Goal: Task Accomplishment & Management: Manage account settings

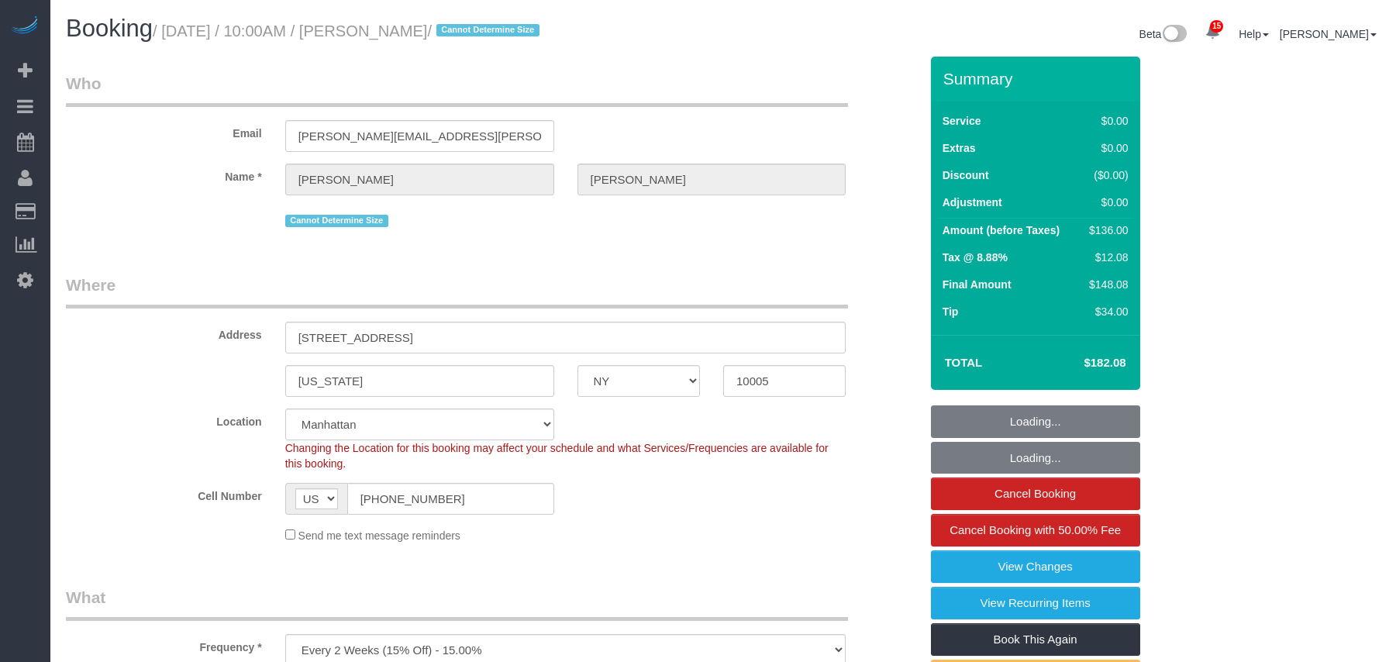
select select "NY"
select select "number:58"
select select "number:76"
select select "number:15"
select select "number:6"
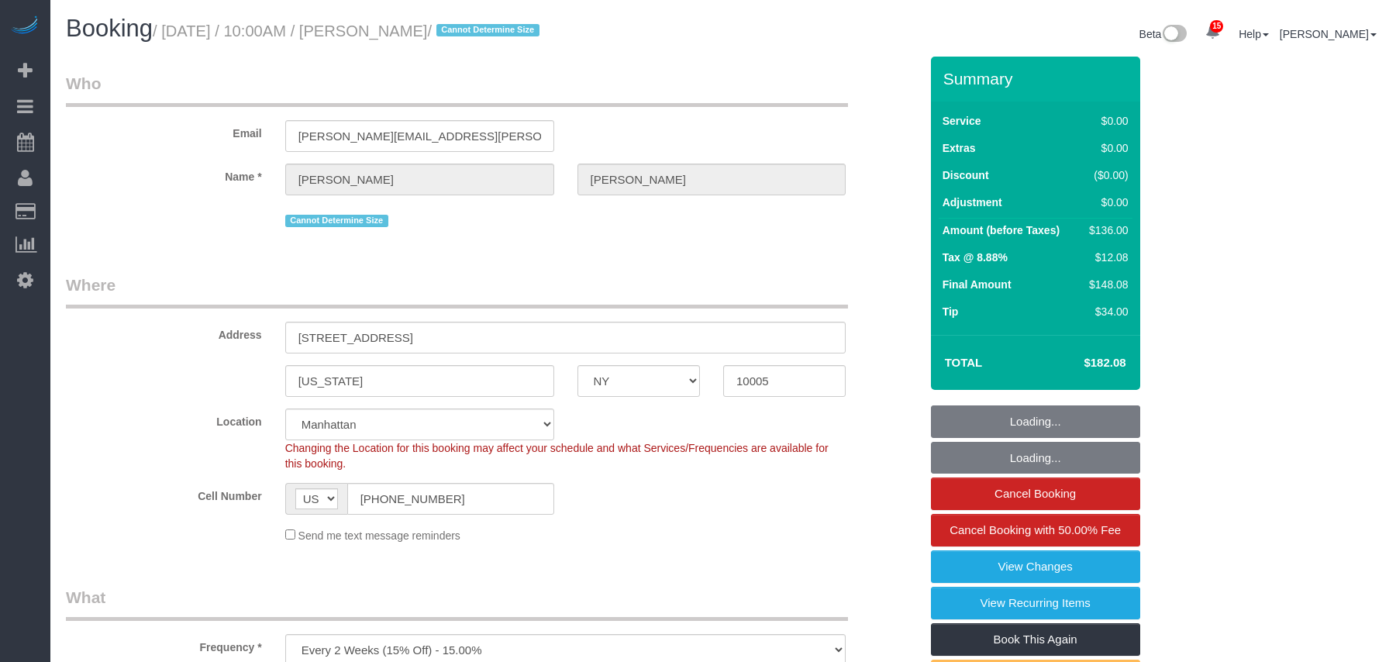
select select "string:stripe-pm_1Nvu914VGloSiKo7EAOxICRX"
select select "1"
select select "spot1"
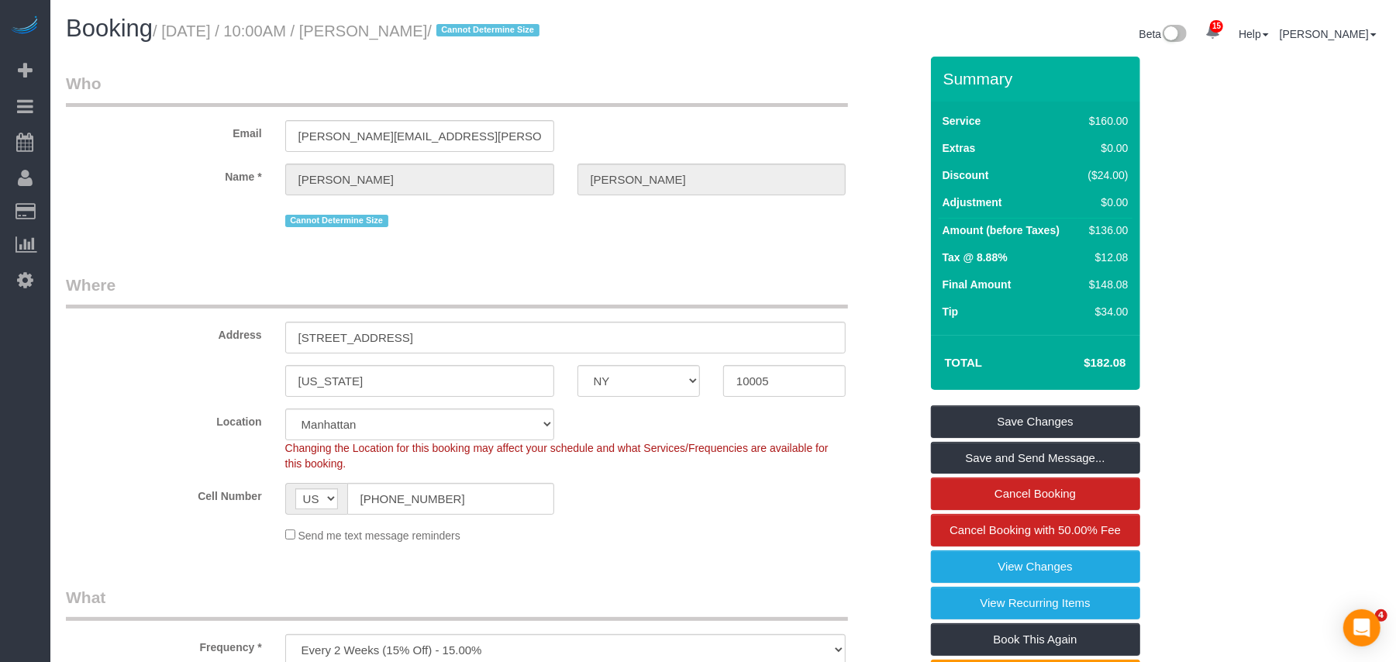
drag, startPoint x: 481, startPoint y: 32, endPoint x: 167, endPoint y: 32, distance: 314.0
click at [167, 32] on small "/ September 10, 2025 / 10:00AM / Emily Annis / Cannot Determine Size" at bounding box center [348, 30] width 391 height 17
drag, startPoint x: 507, startPoint y: 53, endPoint x: 488, endPoint y: 38, distance: 23.7
click at [507, 53] on div "Booking / September 10, 2025 / 10:00AM / Emily Annis / Cannot Determine Size Be…" at bounding box center [723, 36] width 1338 height 41
drag, startPoint x: 463, startPoint y: 29, endPoint x: 171, endPoint y: 22, distance: 291.6
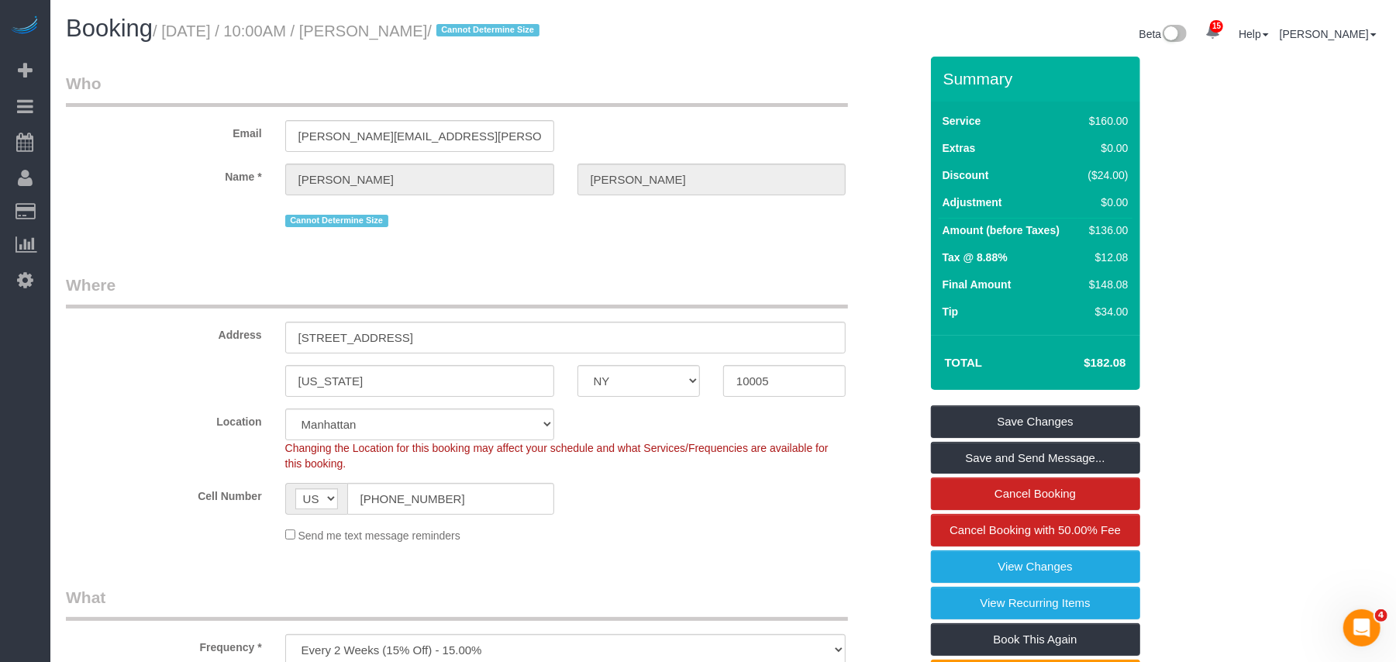
click at [171, 22] on small "/ September 10, 2025 / 10:00AM / Emily Annis / Cannot Determine Size" at bounding box center [348, 30] width 391 height 17
copy small "September 10, 2025 / 10:00AM / Emily Annis"
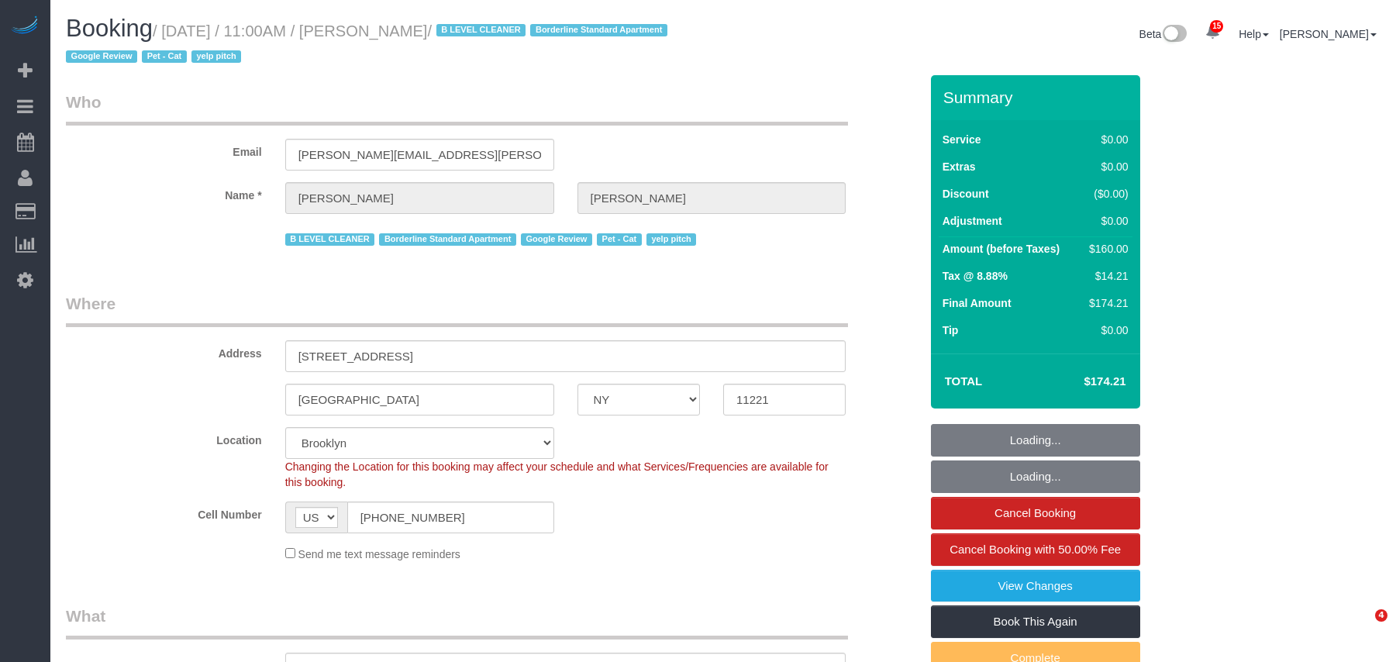
select select "NY"
select select "string:stripe-pm_1S5U0o4VGloSiKo7on1spujq"
select select "number:58"
select select "number:75"
select select "number:14"
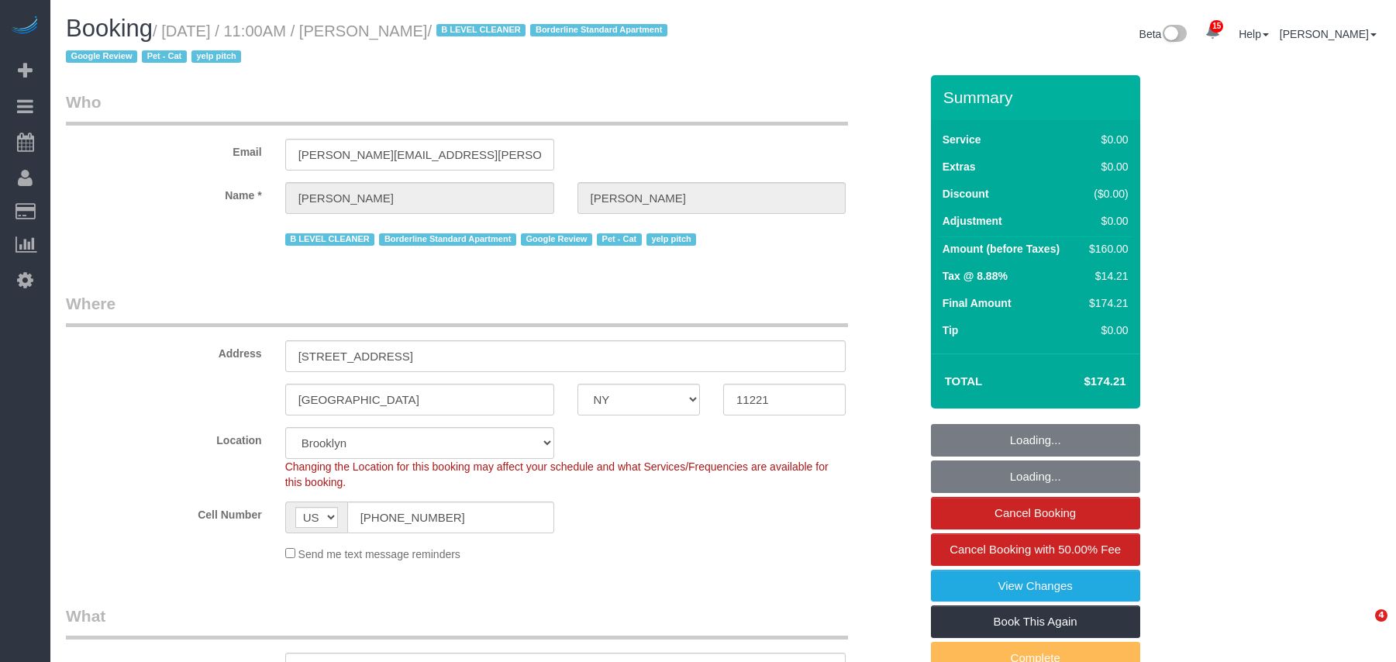
select select "number:5"
select select "1"
select select "spot1"
select select "object:1448"
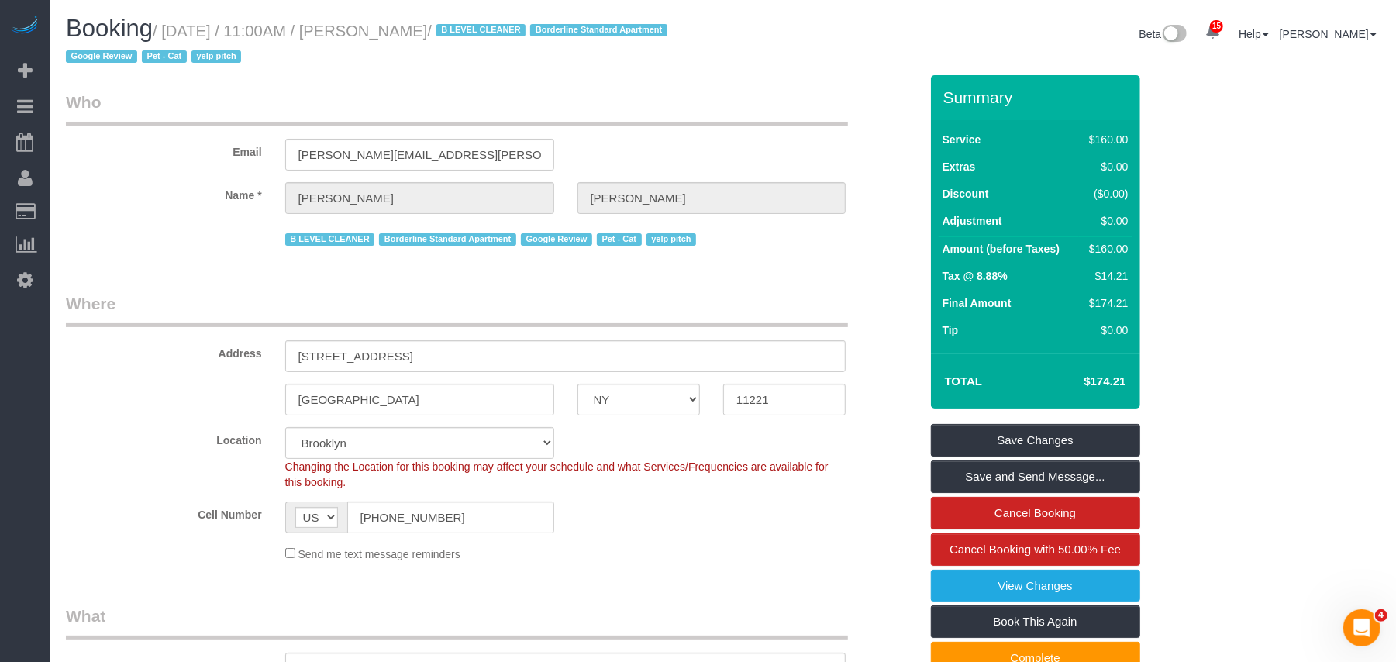
drag, startPoint x: 499, startPoint y: 29, endPoint x: 166, endPoint y: 26, distance: 333.4
click at [166, 26] on small "/ [DATE] / 11:00AM / [PERSON_NAME] / B LEVEL CLEANER Borderline Standard Apartm…" at bounding box center [369, 43] width 606 height 43
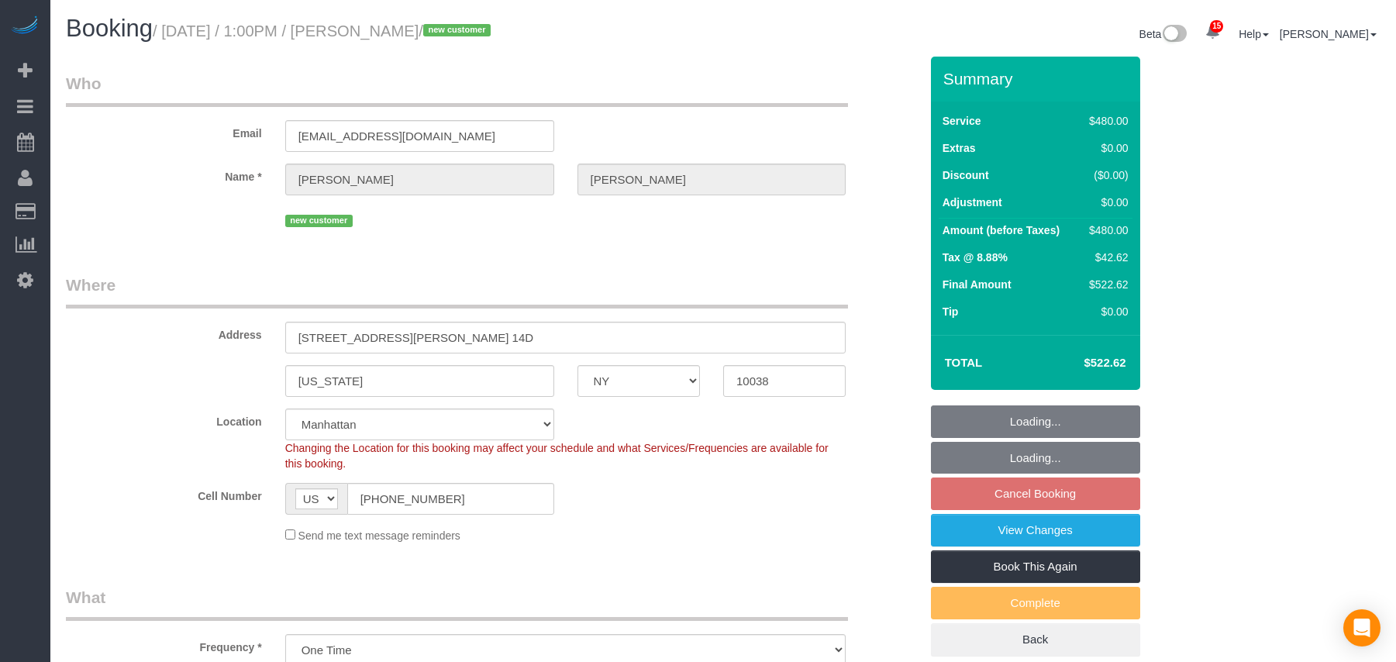
select select "NY"
select select "2"
select select "180"
select select "spot6"
select select "number:61"
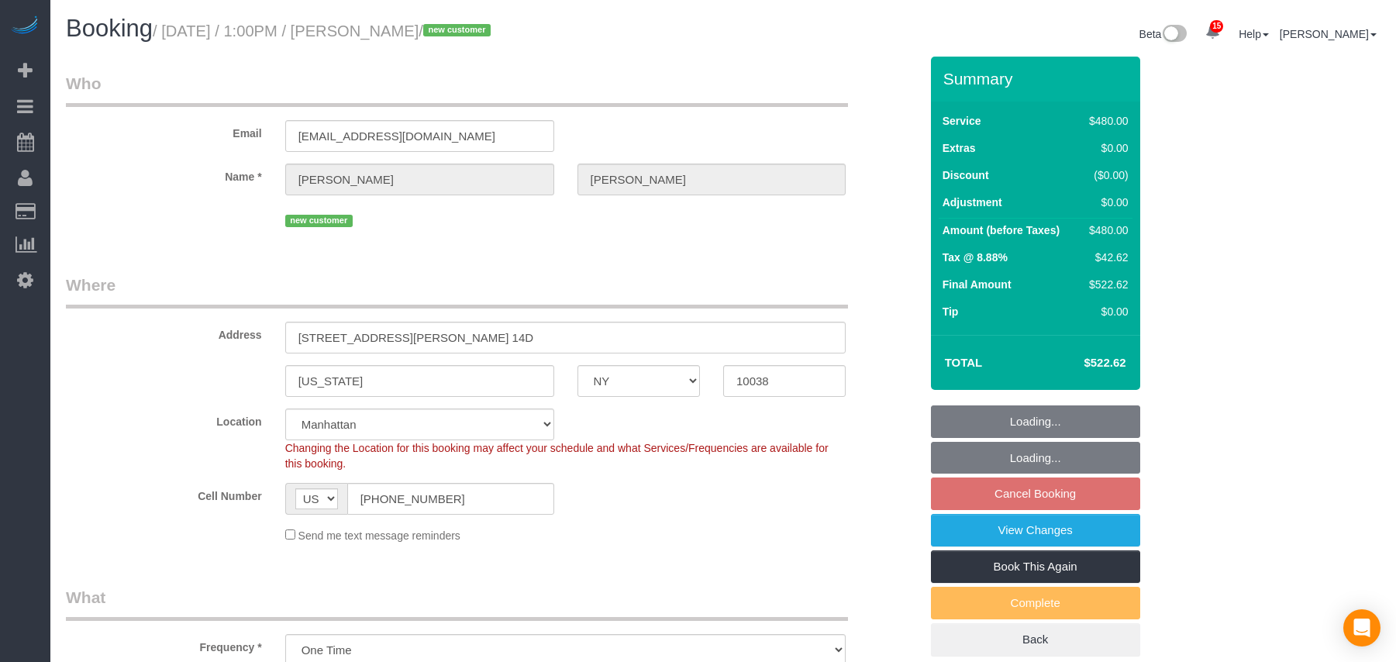
select select "number:76"
select select "number:15"
select select "number:6"
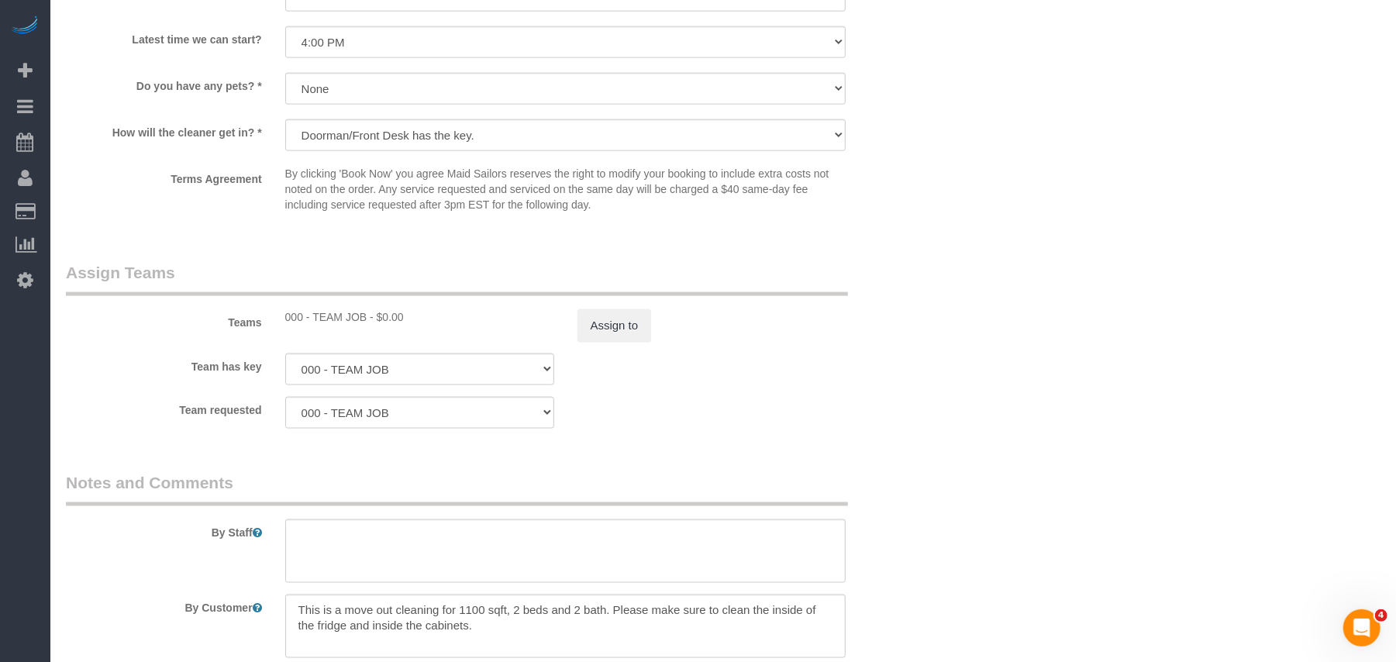
scroll to position [1654, 0]
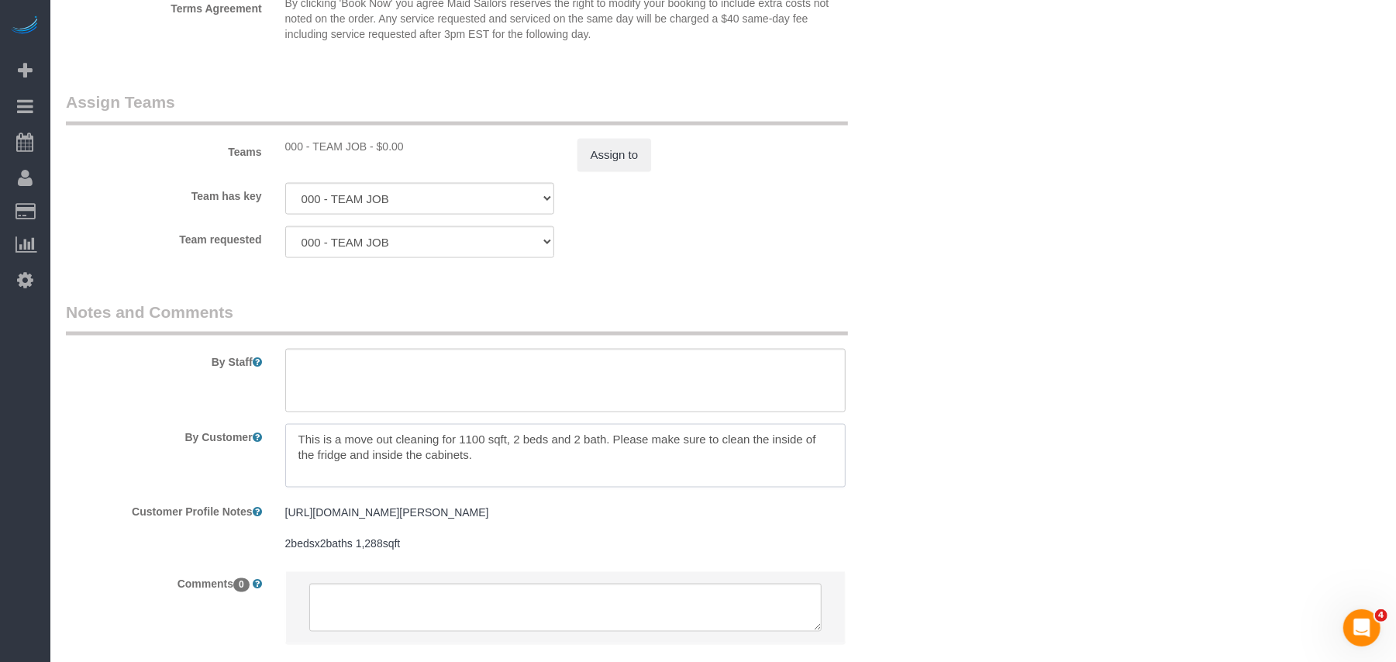
click at [487, 460] on textarea at bounding box center [565, 456] width 561 height 64
paste textarea "master bed (taken apart) second bed (please just make bed) a few cleaning produ…"
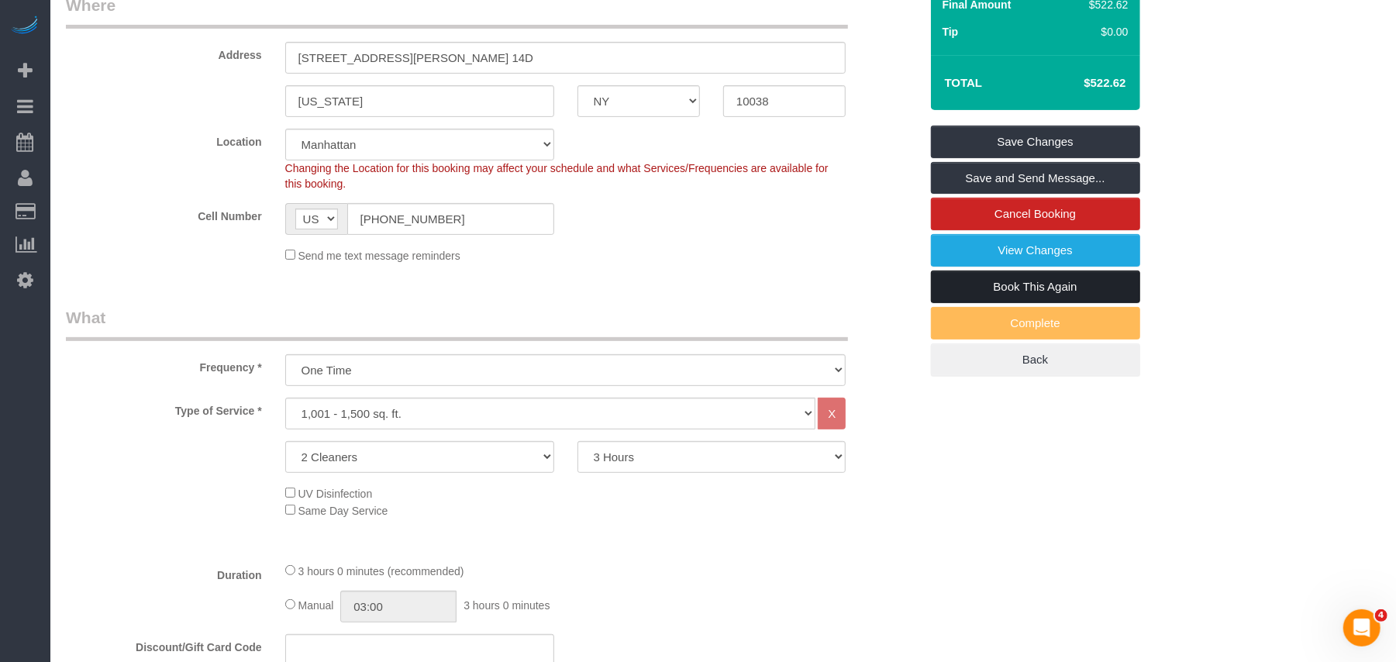
scroll to position [206, 0]
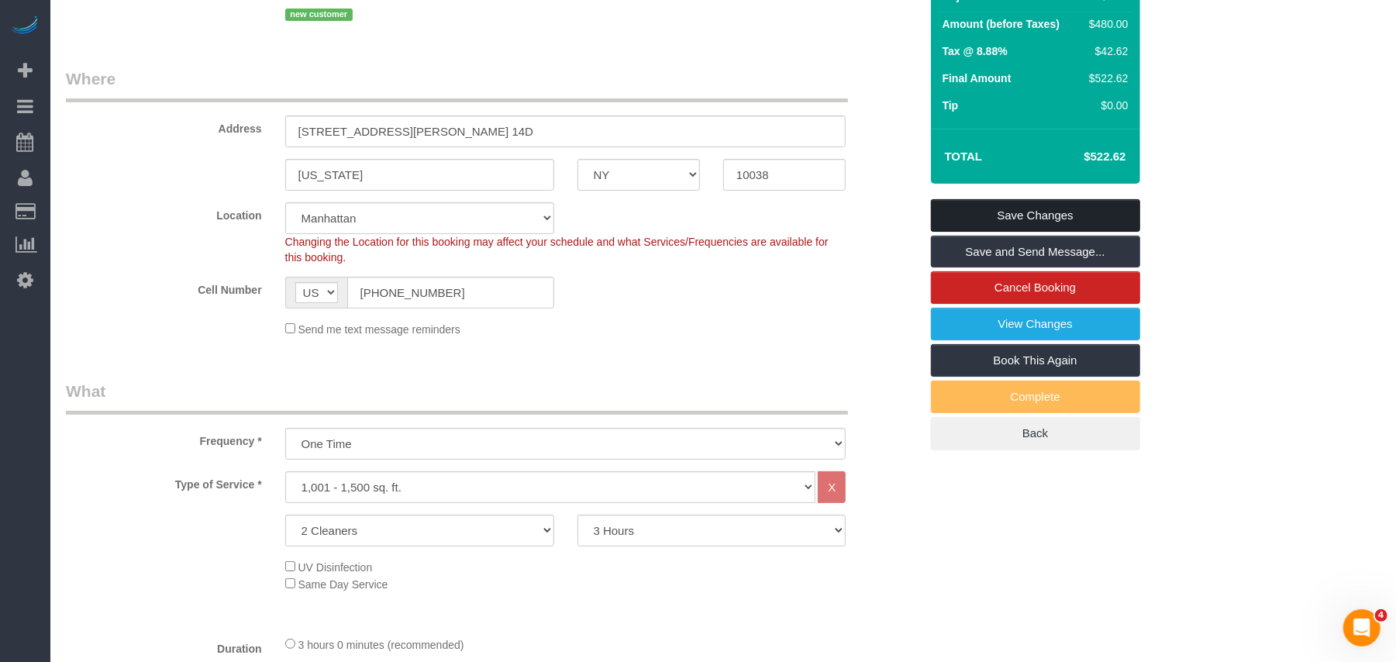
type textarea "This is a move out cleaning for 1100 sqft, 2 beds and 2 bath. Please make sure …"
click at [1045, 219] on link "Save Changes" at bounding box center [1035, 215] width 209 height 33
